Goal: Transaction & Acquisition: Purchase product/service

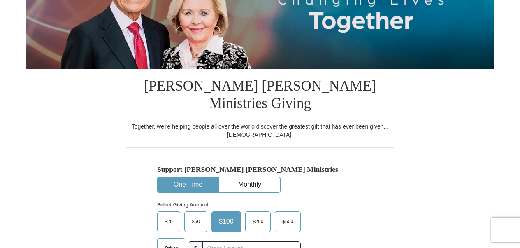
click at [200, 177] on button "One-Time" at bounding box center [188, 184] width 61 height 15
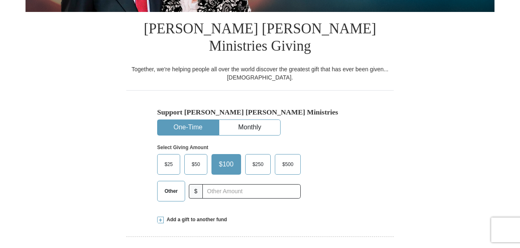
scroll to position [206, 0]
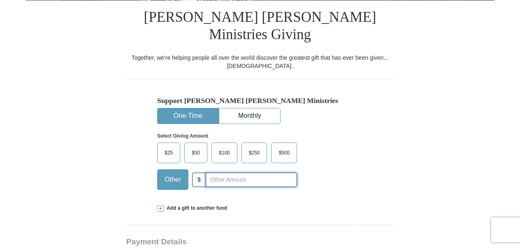
click at [236, 173] on input "text" at bounding box center [251, 180] width 91 height 14
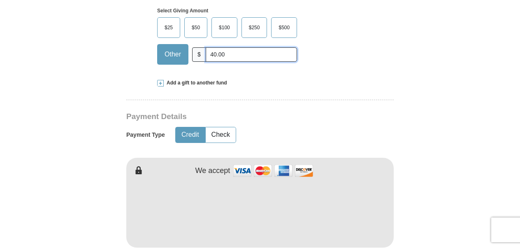
scroll to position [343, 0]
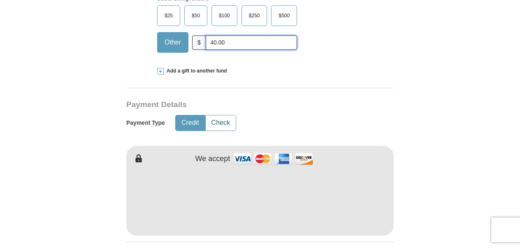
type input "40.00"
click at [217, 115] on button "Check" at bounding box center [221, 122] width 30 height 15
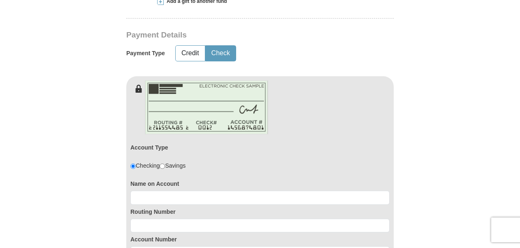
scroll to position [480, 0]
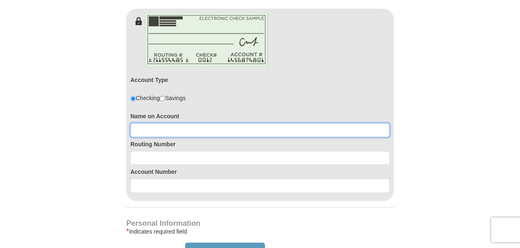
click at [169, 123] on input at bounding box center [260, 130] width 259 height 14
type input "[PERSON_NAME]"
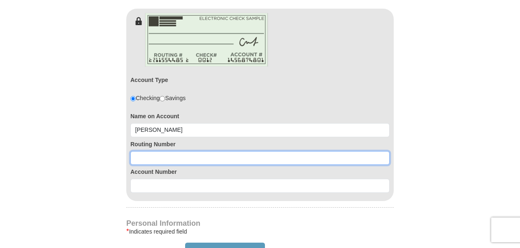
click at [167, 151] on input at bounding box center [260, 158] width 259 height 14
type input "267084131"
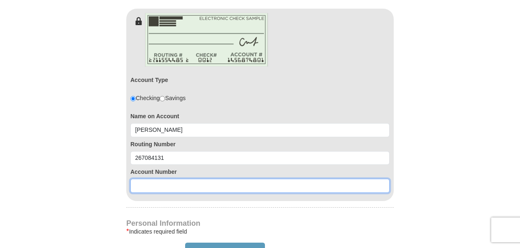
click at [156, 179] on input at bounding box center [260, 186] width 259 height 14
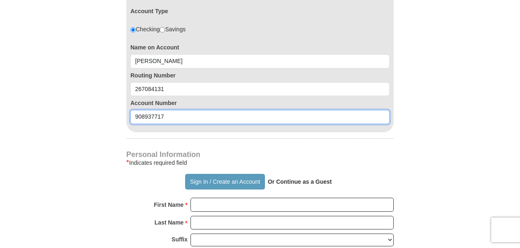
type input "908937717"
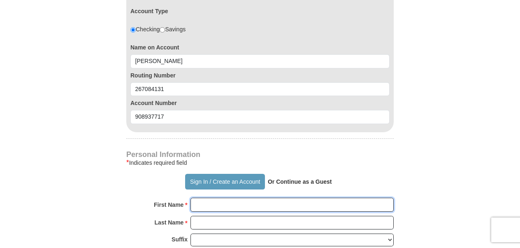
click at [270, 198] on input "First Name *" at bounding box center [292, 205] width 203 height 14
type input "lily"
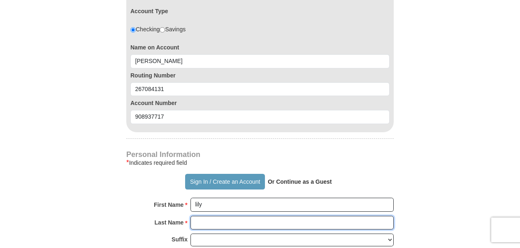
click at [249, 216] on input "Last Name *" at bounding box center [292, 223] width 203 height 14
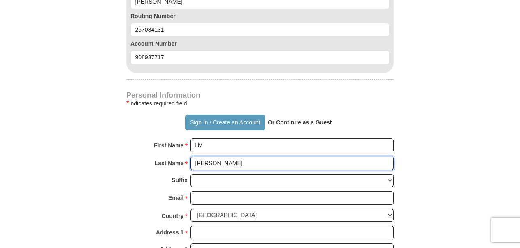
scroll to position [618, 0]
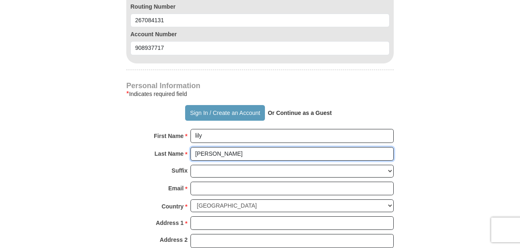
type input "[PERSON_NAME]"
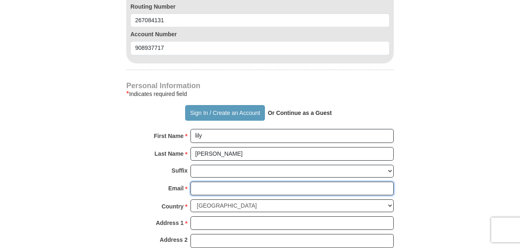
click at [210, 182] on input "Email *" at bounding box center [292, 189] width 203 height 14
type input "[EMAIL_ADDRESS][DOMAIN_NAME]"
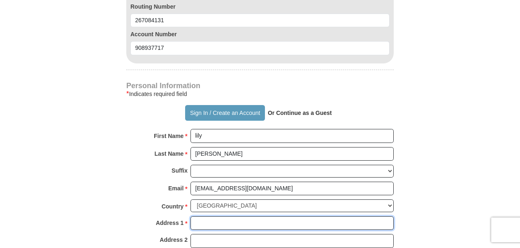
click at [210, 216] on input "Address 1 *" at bounding box center [292, 223] width 203 height 14
type input "[STREET_ADDRESS]"
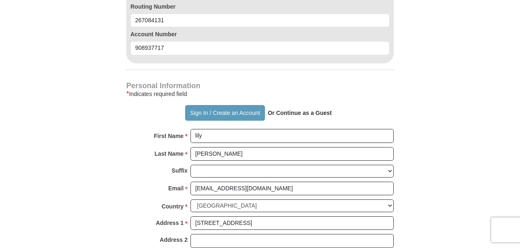
type input "[GEOGRAPHIC_DATA]"
type input "33182"
type input "3054842335"
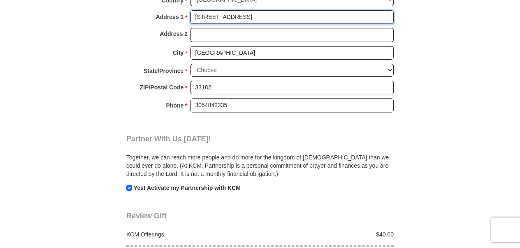
scroll to position [892, 0]
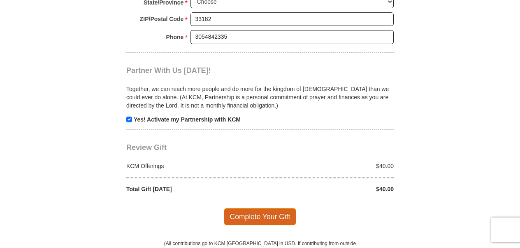
click at [254, 208] on span "Complete Your Gift" at bounding box center [260, 216] width 73 height 17
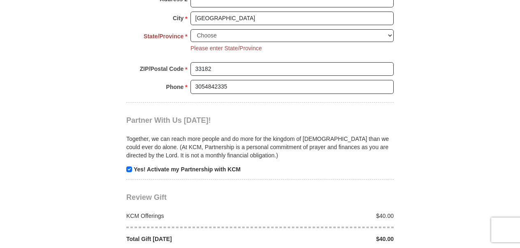
scroll to position [856, 0]
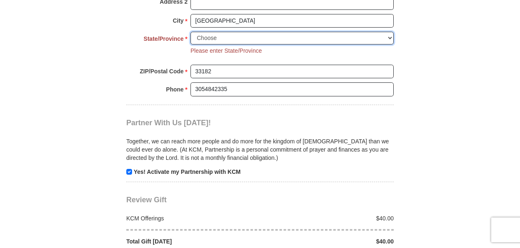
click at [390, 32] on select "Choose [US_STATE] [US_STATE] [US_STATE] [US_STATE] [US_STATE] Armed Forces Amer…" at bounding box center [292, 38] width 203 height 13
select select "FL"
click at [191, 32] on select "Choose [US_STATE] [US_STATE] [US_STATE] [US_STATE] [US_STATE] Armed Forces Amer…" at bounding box center [292, 38] width 203 height 13
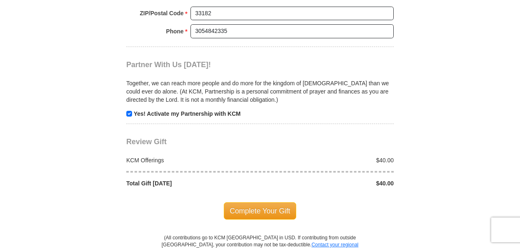
scroll to position [924, 0]
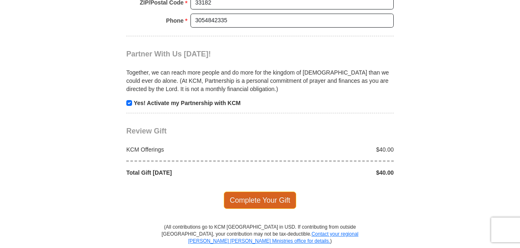
click at [244, 191] on span "Complete Your Gift" at bounding box center [260, 199] width 73 height 17
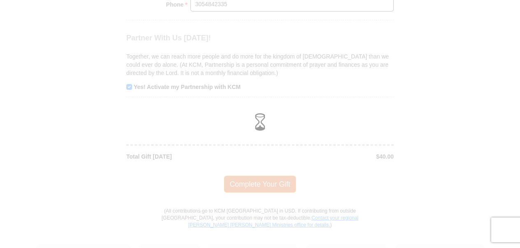
scroll to position [908, 0]
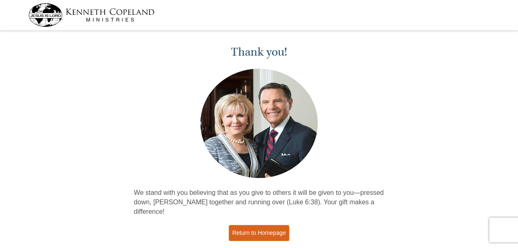
click at [252, 226] on link "Return to Homepage" at bounding box center [258, 233] width 61 height 16
